Goal: Task Accomplishment & Management: Use online tool/utility

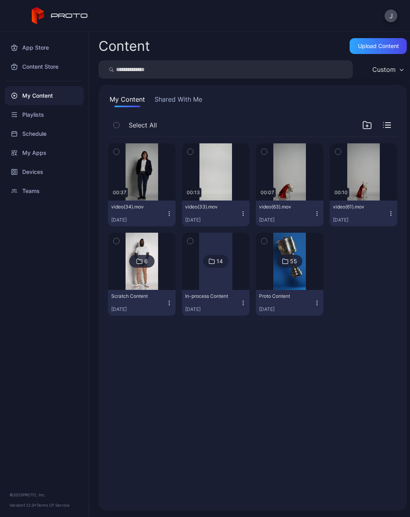
click at [173, 216] on button "video(34).mov [DATE]" at bounding box center [142, 214] width 68 height 26
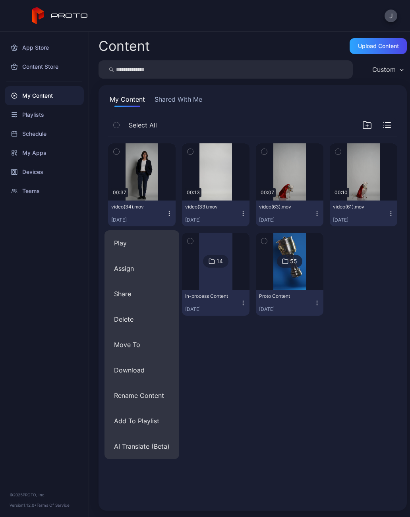
click at [166, 215] on icon "button" at bounding box center [169, 213] width 6 height 6
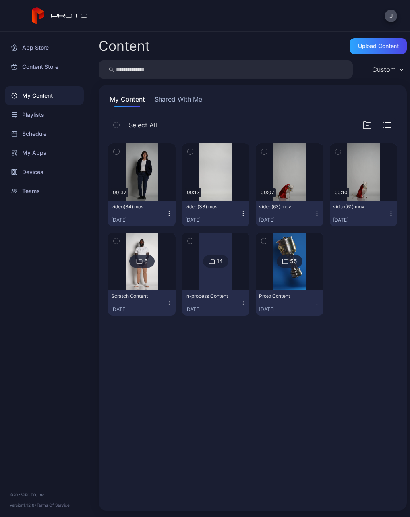
click at [172, 216] on button "video(34).mov [DATE]" at bounding box center [142, 214] width 68 height 26
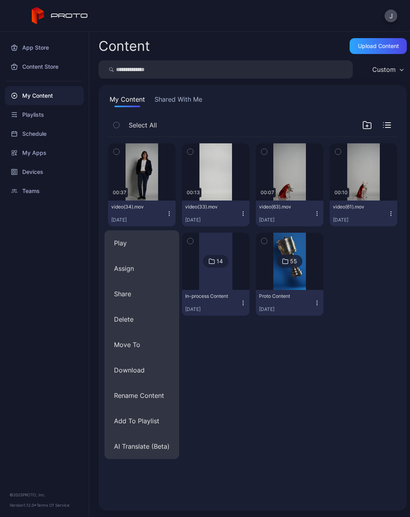
click at [137, 274] on button "Assign" at bounding box center [141, 268] width 75 height 25
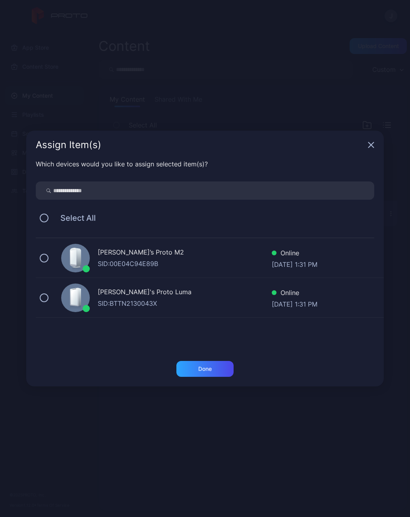
click at [47, 255] on button at bounding box center [44, 258] width 9 height 9
click at [51, 298] on div "Geminai's Proto [PERSON_NAME]: BTTN2130043X Online [DATE] 1:31 PM" at bounding box center [210, 298] width 348 height 40
click at [211, 371] on div "Done" at bounding box center [205, 369] width 14 height 6
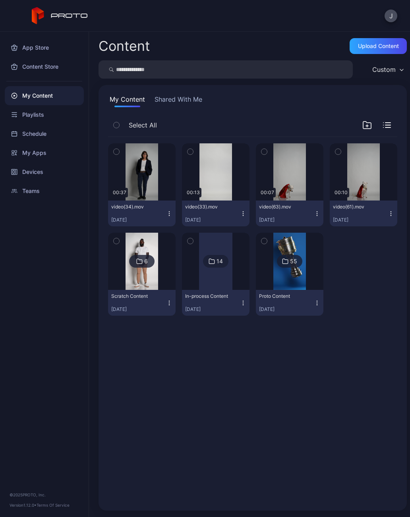
click at [174, 210] on button "video(34).mov [DATE]" at bounding box center [142, 214] width 68 height 26
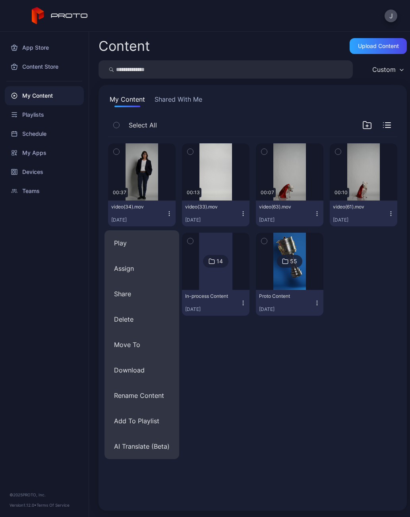
click at [151, 451] on button "AI Translate (Beta)" at bounding box center [141, 446] width 75 height 25
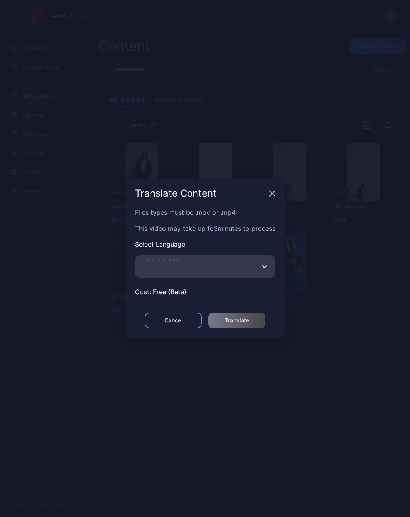
click at [217, 268] on input "Select Language" at bounding box center [205, 266] width 140 height 22
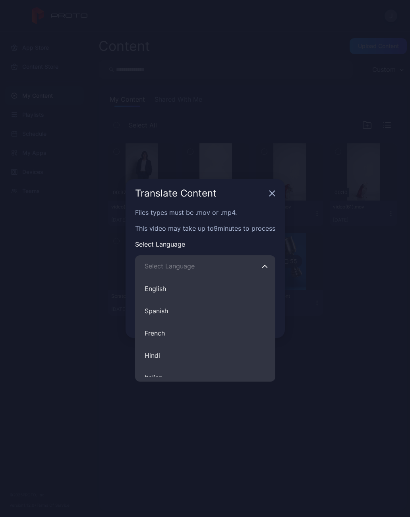
click at [176, 337] on button "French" at bounding box center [205, 333] width 140 height 22
type input "******"
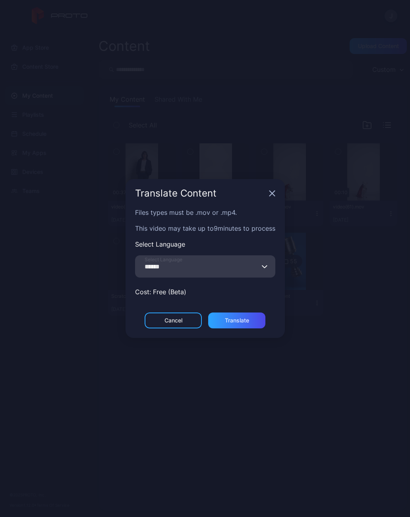
click at [254, 322] on div "Translate" at bounding box center [236, 321] width 57 height 16
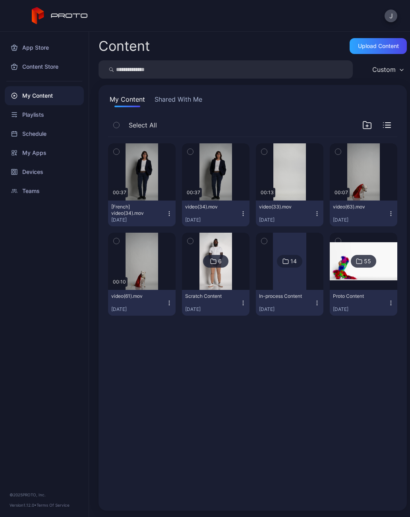
click at [175, 209] on button "[French] video(34).mov Aug 20, 2025" at bounding box center [142, 214] width 68 height 26
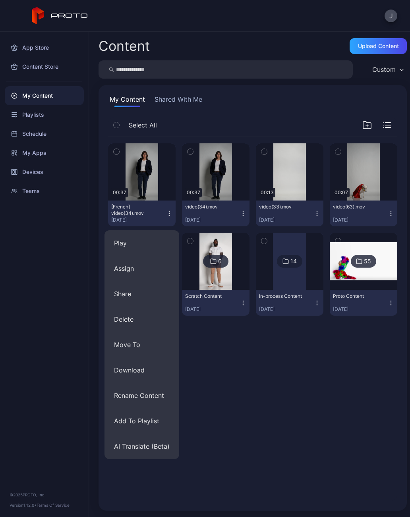
click at [139, 269] on button "Assign" at bounding box center [141, 268] width 75 height 25
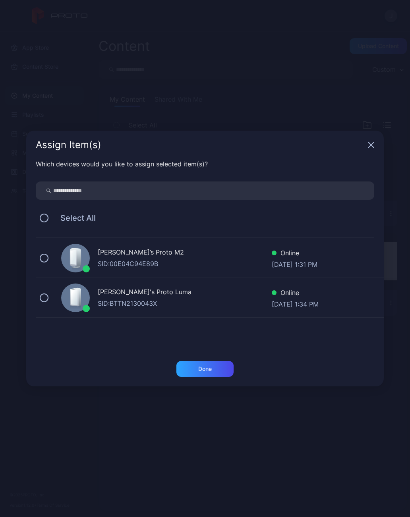
click at [48, 254] on div "Geminai’s Proto M2 SID: 00E04C94E89B Online Aug 20, 2025 at 1:31 PM" at bounding box center [210, 258] width 348 height 40
click at [47, 294] on button at bounding box center [44, 297] width 9 height 9
click at [226, 367] on div "Done" at bounding box center [204, 369] width 57 height 16
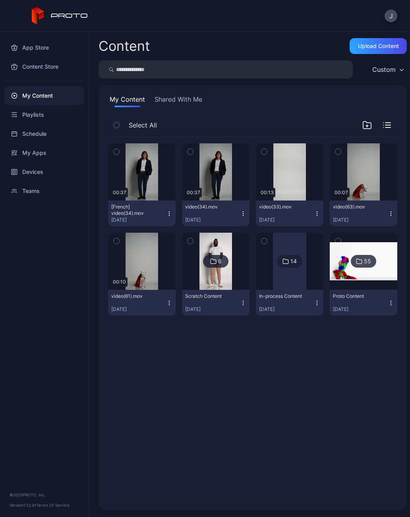
click at [145, 179] on div "Preview" at bounding box center [142, 171] width 68 height 57
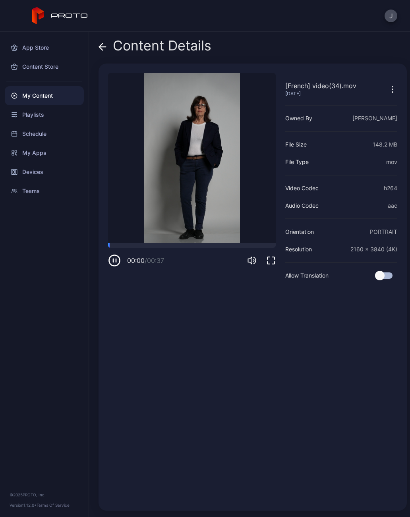
click at [105, 54] on div "Content Details" at bounding box center [154, 47] width 113 height 19
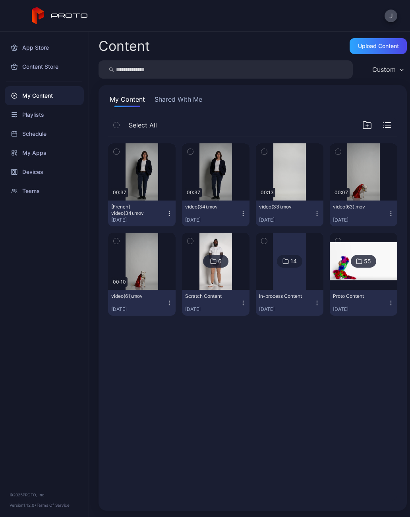
click at [171, 208] on button "[French] video(34).mov Aug 20, 2025" at bounding box center [142, 214] width 68 height 26
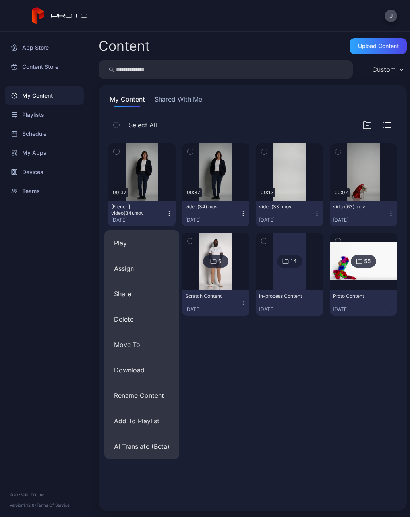
click at [129, 245] on button "Play" at bounding box center [141, 242] width 75 height 25
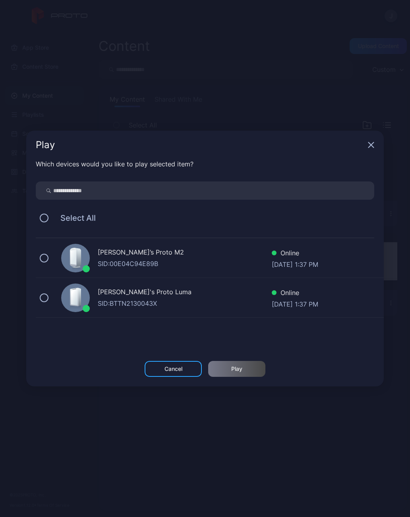
click at [47, 301] on button at bounding box center [44, 297] width 9 height 9
click at [247, 372] on div "Play" at bounding box center [236, 369] width 57 height 16
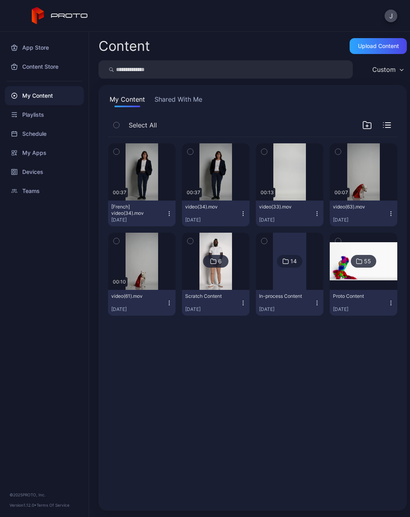
click at [241, 211] on icon "button" at bounding box center [243, 213] width 6 height 6
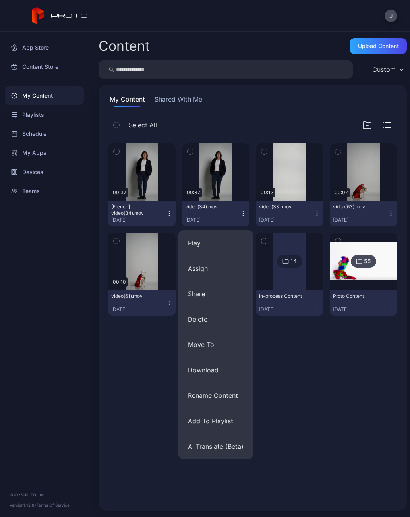
click at [208, 445] on button "AI Translate (Beta)" at bounding box center [215, 446] width 75 height 25
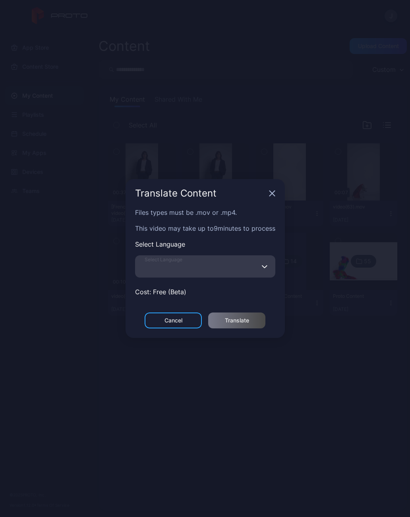
click at [200, 272] on input "Select Language" at bounding box center [205, 266] width 140 height 22
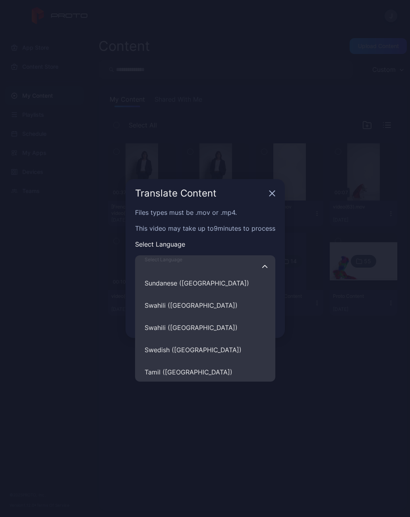
scroll to position [3562, 0]
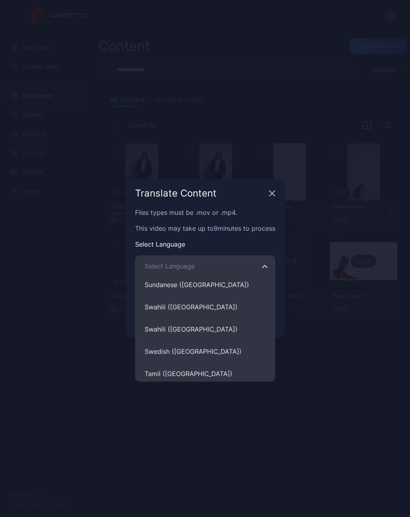
click at [189, 311] on button "Swahili ([GEOGRAPHIC_DATA])" at bounding box center [205, 307] width 140 height 22
type input "**********"
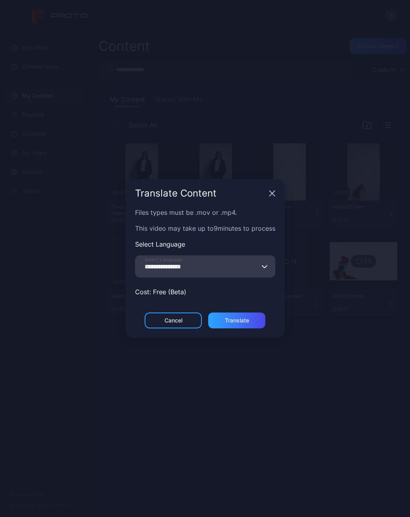
click at [245, 322] on div "Translate" at bounding box center [237, 320] width 24 height 6
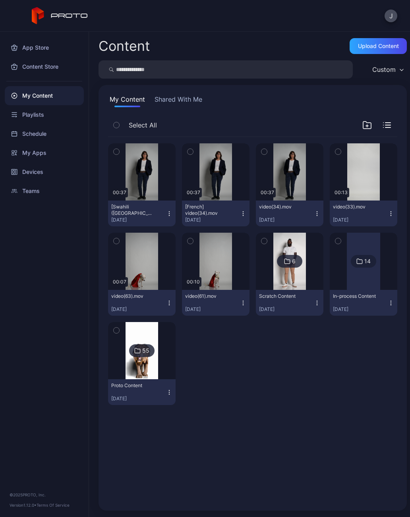
click at [173, 211] on button "[Swahili ([GEOGRAPHIC_DATA])] video(34).mov [DATE]" at bounding box center [142, 214] width 68 height 26
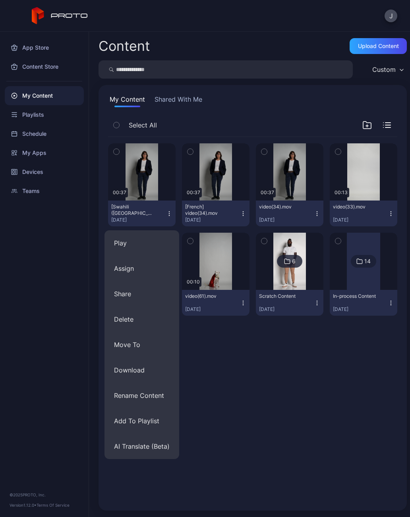
click at [196, 417] on div "Preview 00:37 [Swahili ([GEOGRAPHIC_DATA])] video(34).mov [DATE] Preview 00:37 …" at bounding box center [253, 319] width 302 height 377
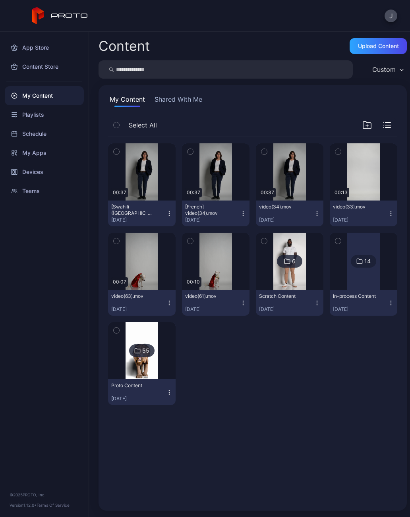
click at [170, 216] on icon "button" at bounding box center [169, 213] width 6 height 6
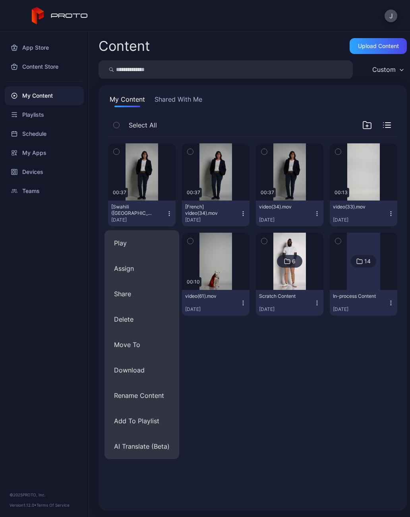
click at [128, 245] on button "Play" at bounding box center [141, 242] width 75 height 25
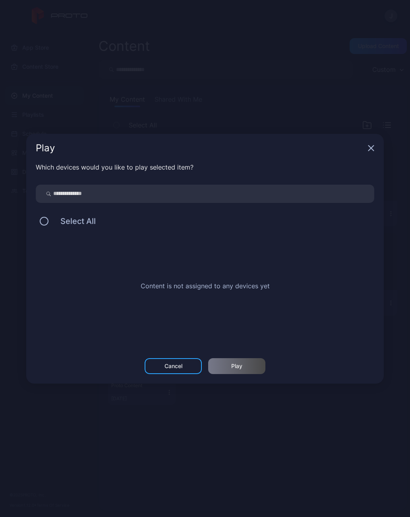
click at [50, 220] on div "Select All" at bounding box center [205, 221] width 338 height 17
click at [43, 221] on button at bounding box center [44, 221] width 9 height 9
click at [369, 147] on icon "button" at bounding box center [371, 147] width 5 height 5
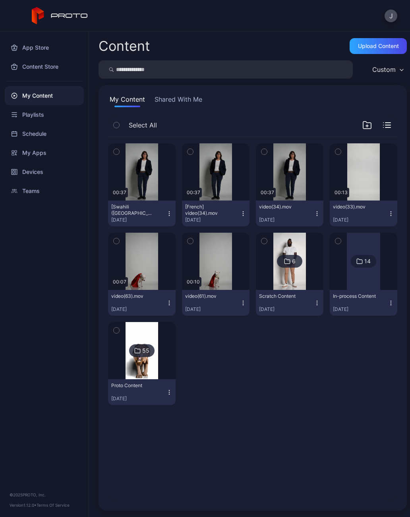
click at [120, 154] on button "button" at bounding box center [116, 151] width 17 height 17
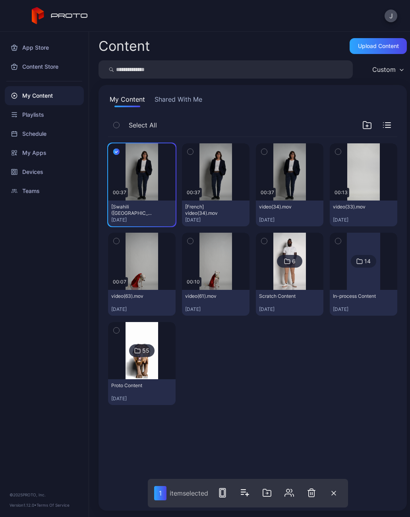
click at [145, 180] on div "Preview" at bounding box center [142, 171] width 68 height 57
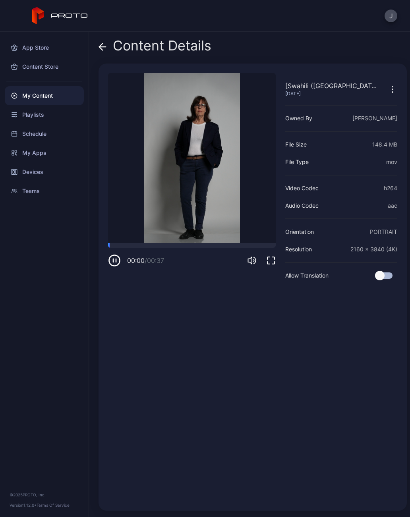
click at [104, 51] on span at bounding box center [102, 45] width 8 height 15
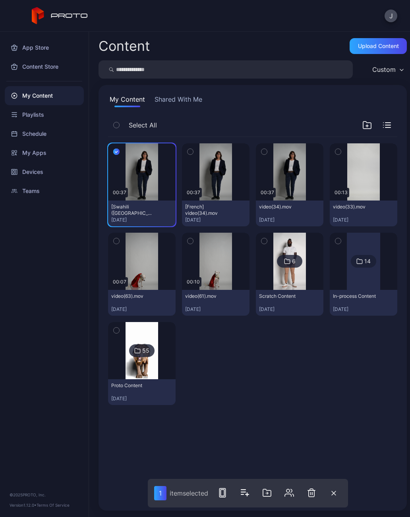
click at [151, 432] on div "Preview 00:37 [Swahili ([GEOGRAPHIC_DATA])] video(34).mov [DATE] Preview 00:37 …" at bounding box center [253, 319] width 302 height 377
click at [245, 386] on div at bounding box center [216, 363] width 68 height 83
click at [109, 49] on div "Content" at bounding box center [123, 46] width 51 height 14
click at [247, 77] on input "search" at bounding box center [225, 69] width 254 height 18
click at [270, 33] on div "Content Upload Content Custom My Content Shared With Me Select All Preview 00:3…" at bounding box center [249, 274] width 321 height 485
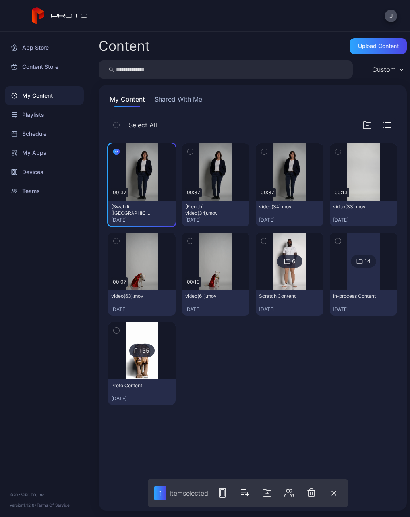
click at [120, 151] on button "button" at bounding box center [116, 151] width 17 height 17
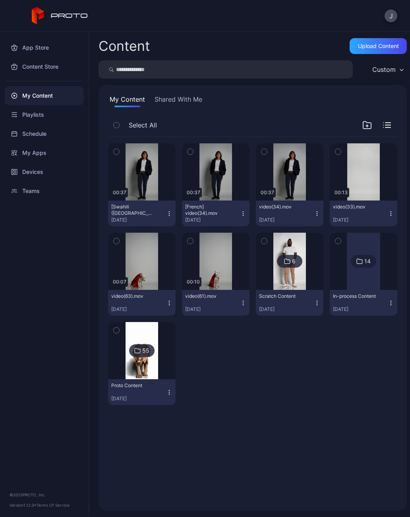
click at [171, 214] on icon "button" at bounding box center [169, 213] width 6 height 6
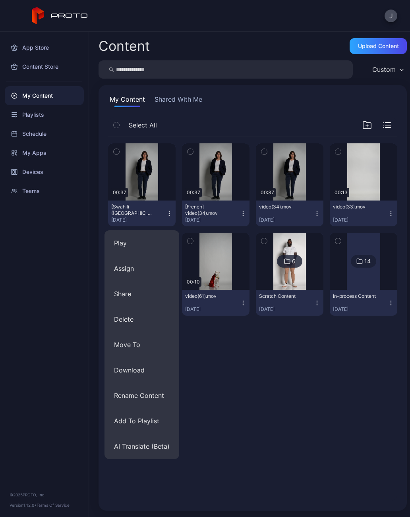
click at [124, 247] on button "Play" at bounding box center [141, 242] width 75 height 25
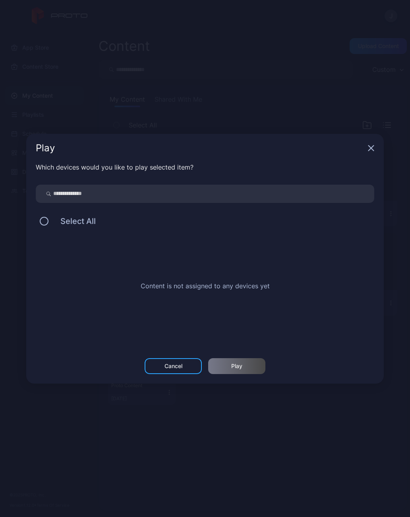
click at [85, 199] on input "search" at bounding box center [205, 194] width 338 height 18
click at [42, 225] on button at bounding box center [44, 221] width 9 height 9
click at [45, 225] on button at bounding box center [44, 221] width 9 height 9
click at [42, 225] on button at bounding box center [44, 221] width 9 height 9
click at [46, 229] on div "Select All" at bounding box center [205, 221] width 338 height 17
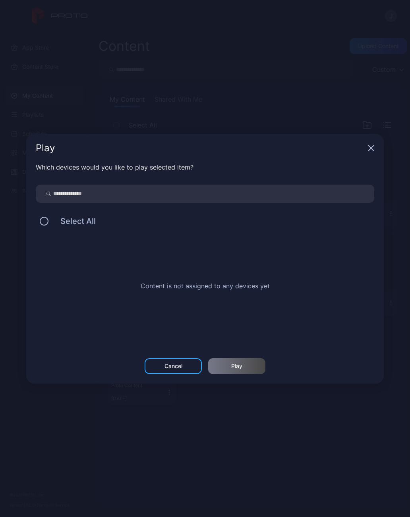
click at [370, 151] on icon "button" at bounding box center [371, 148] width 6 height 6
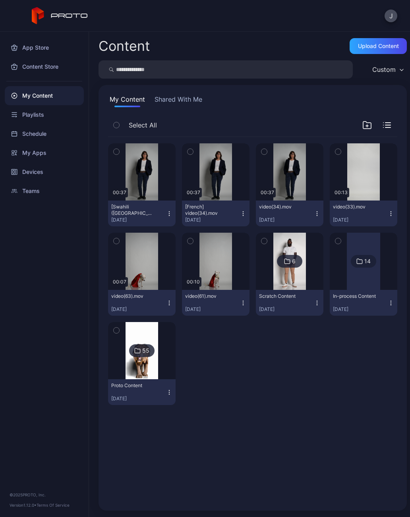
click at [118, 152] on icon "button" at bounding box center [117, 151] width 6 height 9
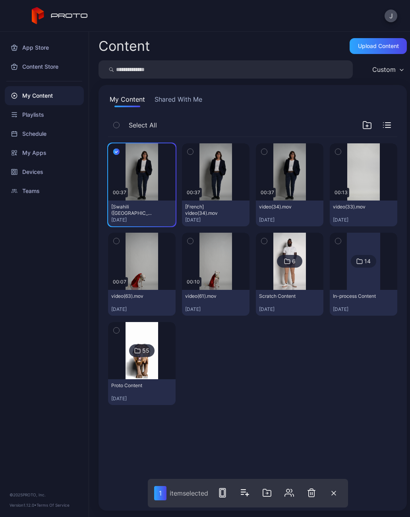
click at [388, 14] on button "J" at bounding box center [390, 16] width 13 height 13
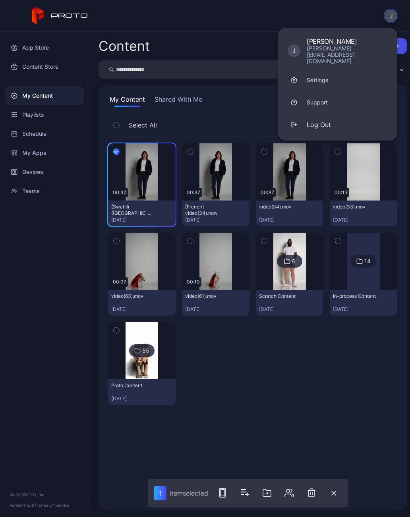
click at [326, 118] on button "Log Out" at bounding box center [337, 125] width 119 height 22
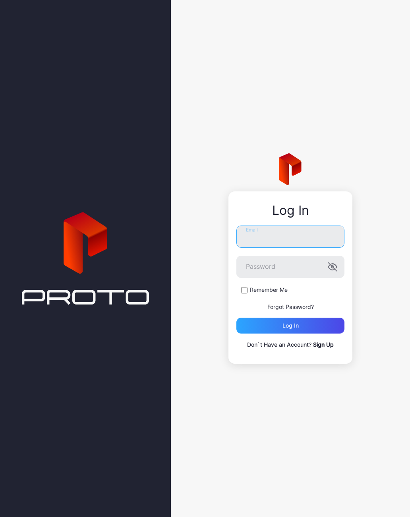
click at [275, 240] on input "Email" at bounding box center [290, 237] width 108 height 22
type input "**********"
click at [290, 326] on button "Log in" at bounding box center [290, 326] width 108 height 16
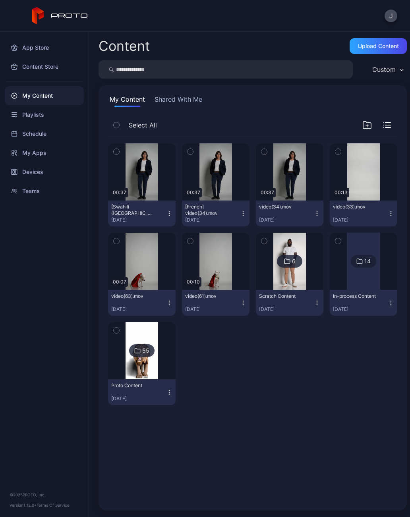
click at [175, 214] on button "[Swahili (Kenya)] video(34).mov Aug 20, 2025" at bounding box center [142, 214] width 68 height 26
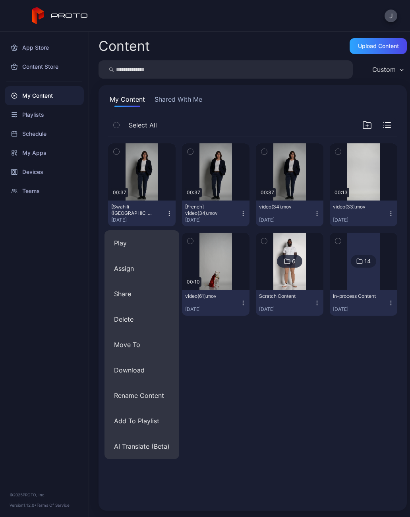
click at [135, 270] on button "Assign" at bounding box center [141, 268] width 75 height 25
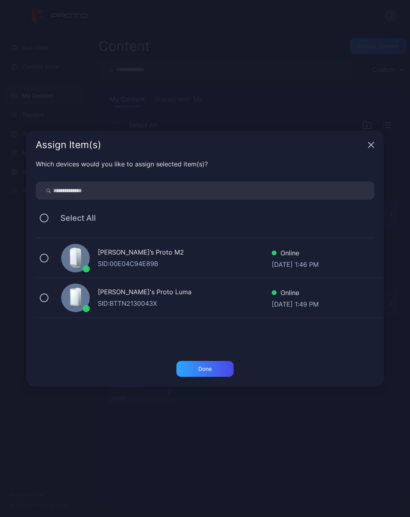
click at [44, 261] on button at bounding box center [44, 258] width 9 height 9
click at [53, 300] on div "Geminai's Proto Luma SID: BTTN2130043X Online Aug 20, 2025 at 1:49 PM" at bounding box center [210, 298] width 348 height 40
click at [46, 256] on icon at bounding box center [44, 258] width 9 height 9
click at [208, 371] on div "Done" at bounding box center [205, 369] width 14 height 6
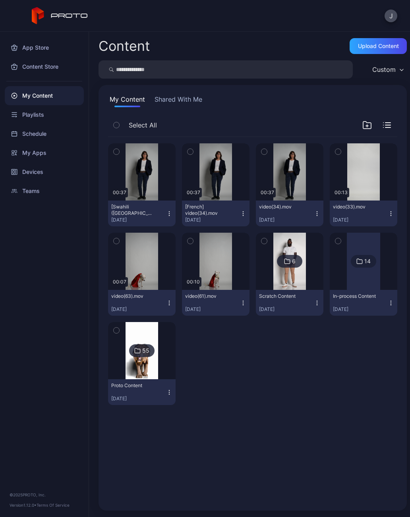
click at [175, 210] on button "[Swahili (Kenya)] video(34).mov Aug 20, 2025" at bounding box center [142, 214] width 68 height 26
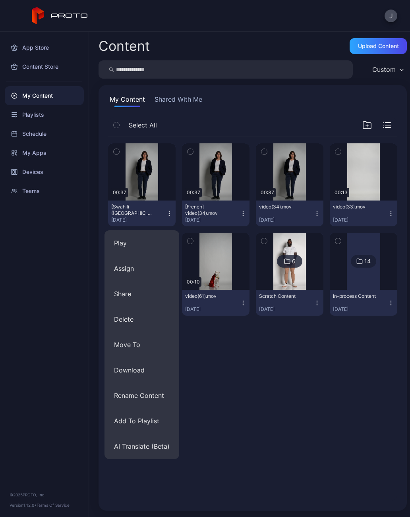
click at [129, 239] on button "Play" at bounding box center [141, 242] width 75 height 25
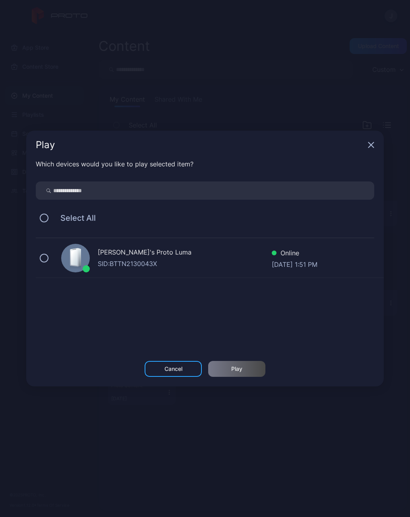
click at [48, 255] on div "Geminai's Proto Luma SID: BTTN2130043X Online Aug 20, 2025 at 1:51 PM" at bounding box center [210, 258] width 348 height 40
click at [248, 371] on div "Play" at bounding box center [236, 369] width 57 height 16
